Goal: Use online tool/utility

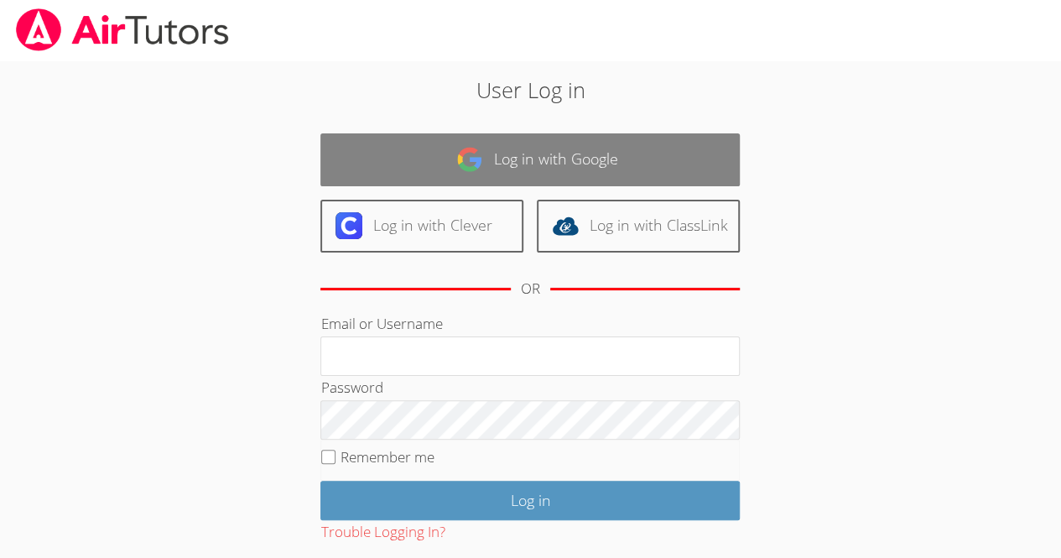
click at [411, 172] on link "Log in with Google" at bounding box center [531, 159] width 420 height 53
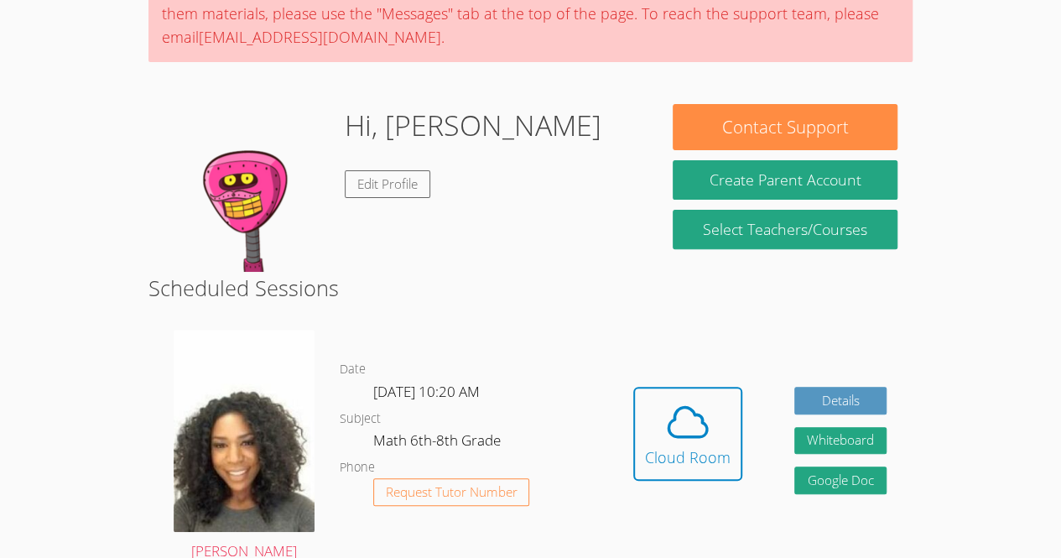
scroll to position [302, 0]
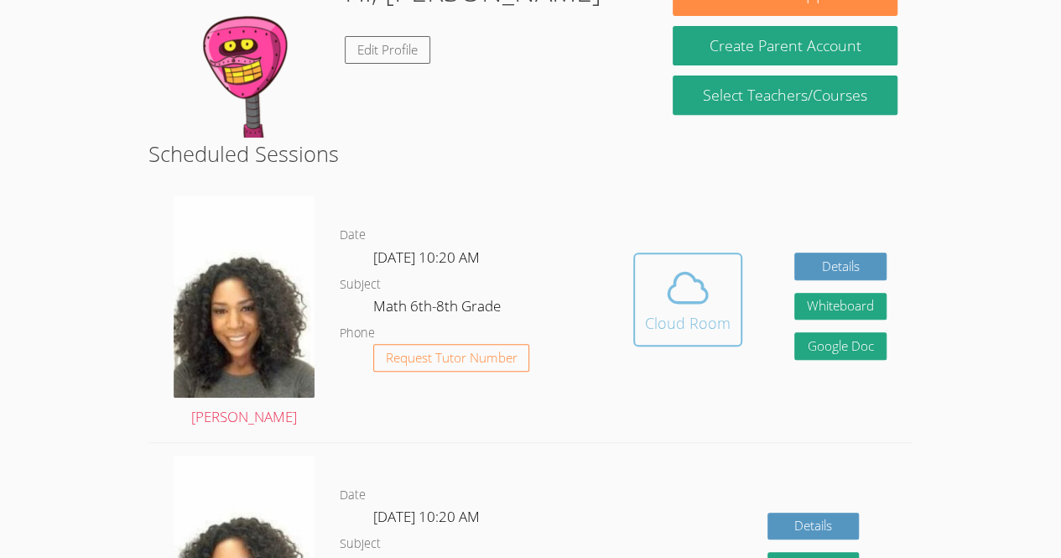
click at [670, 322] on div "Cloud Room" at bounding box center [688, 322] width 86 height 23
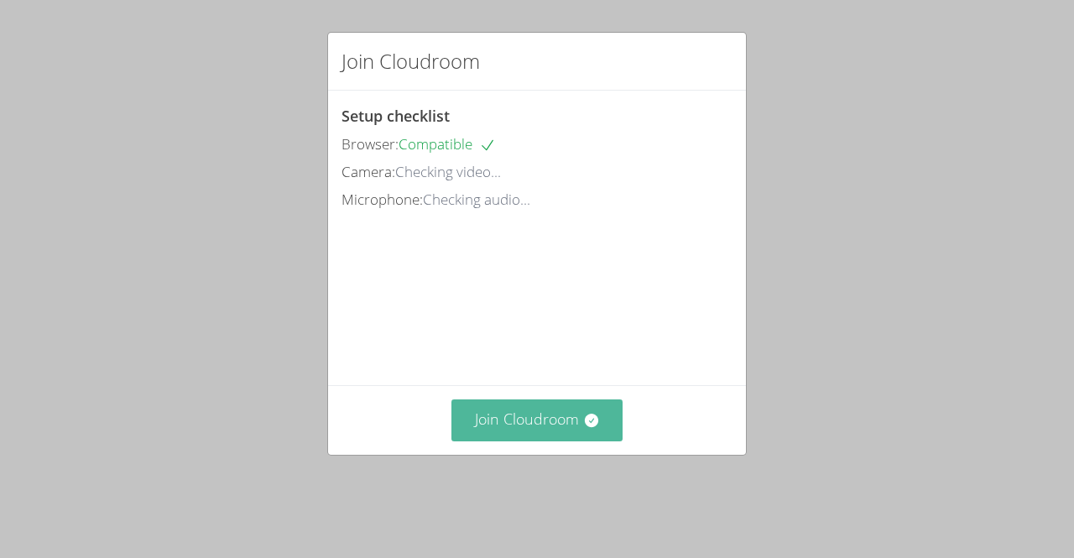
click at [534, 441] on button "Join Cloudroom" at bounding box center [537, 419] width 172 height 41
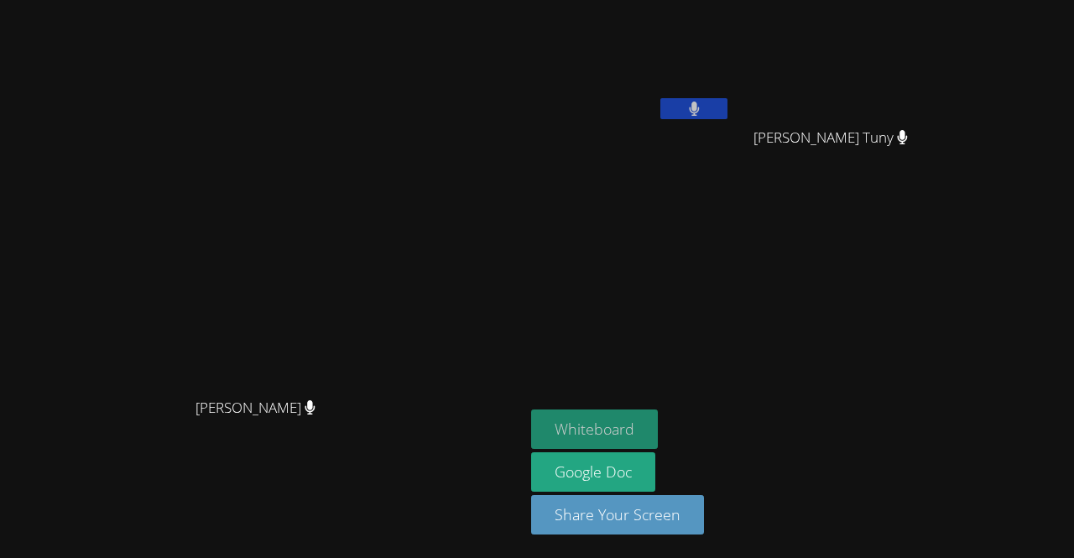
click at [658, 414] on button "Whiteboard" at bounding box center [594, 428] width 127 height 39
click at [658, 415] on button "Whiteboard" at bounding box center [594, 428] width 127 height 39
click at [658, 425] on button "Whiteboard" at bounding box center [594, 428] width 127 height 39
